Goal: Task Accomplishment & Management: Manage account settings

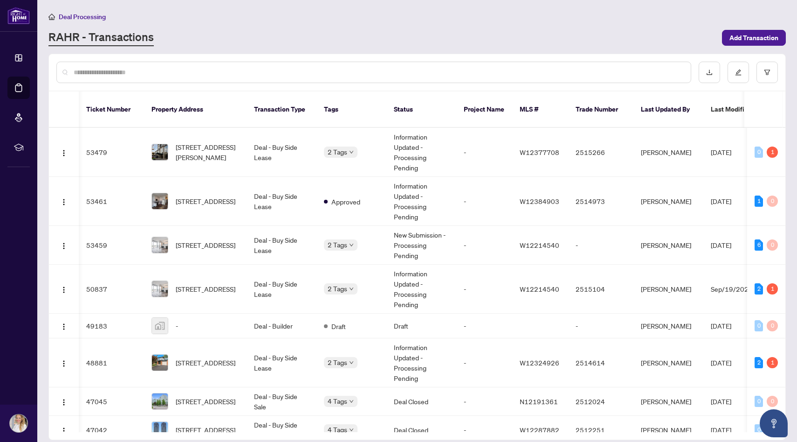
scroll to position [332, 1]
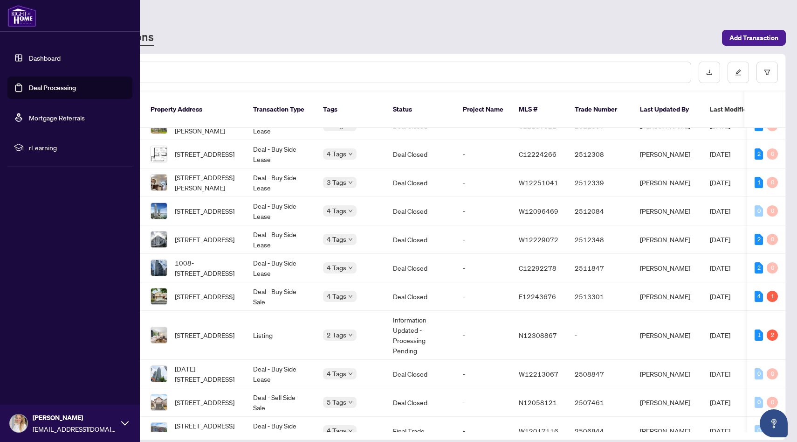
click at [44, 84] on link "Deal Processing" at bounding box center [52, 87] width 47 height 8
click at [61, 87] on link "Deal Processing" at bounding box center [52, 87] width 47 height 8
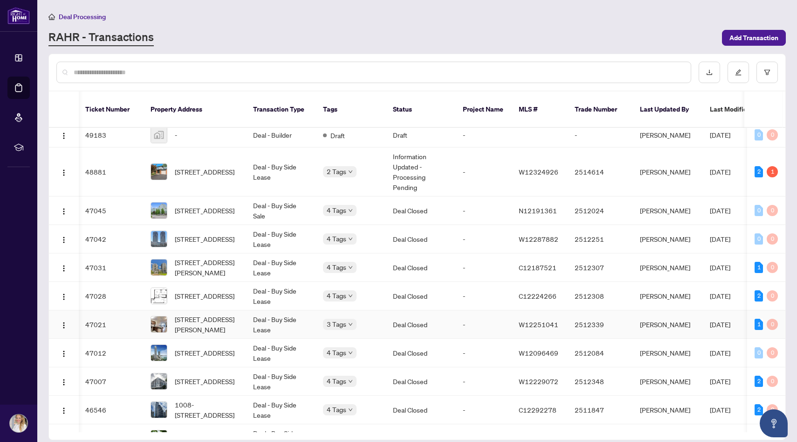
scroll to position [0, 1]
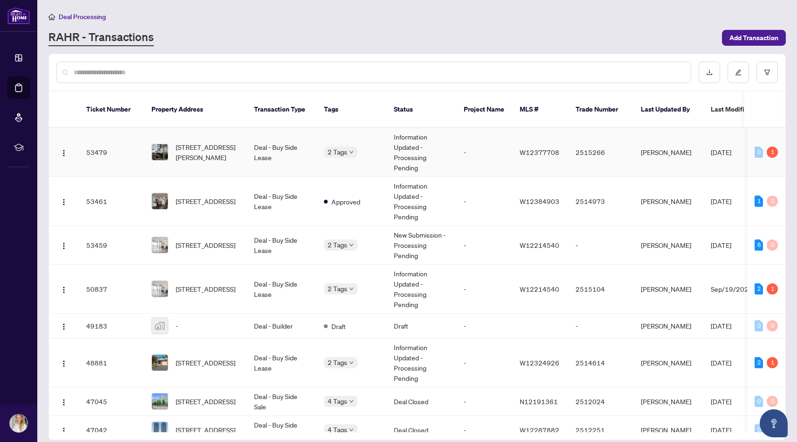
click at [208, 150] on span "[STREET_ADDRESS][PERSON_NAME]" at bounding box center [207, 152] width 63 height 21
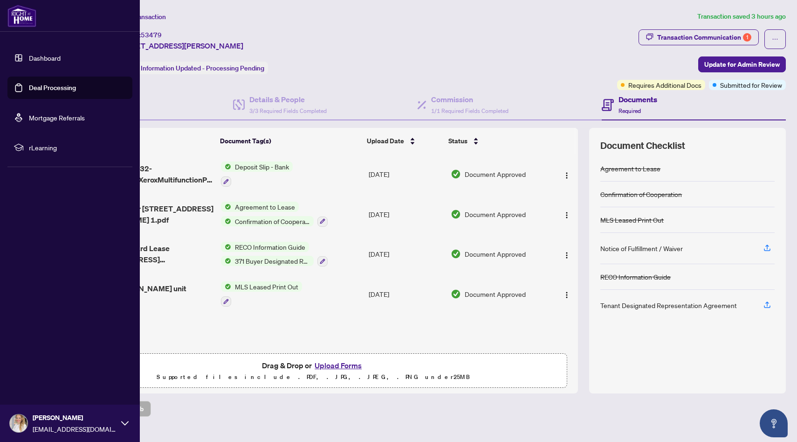
click at [44, 83] on link "Deal Processing" at bounding box center [52, 87] width 47 height 8
